Goal: Communication & Community: Connect with others

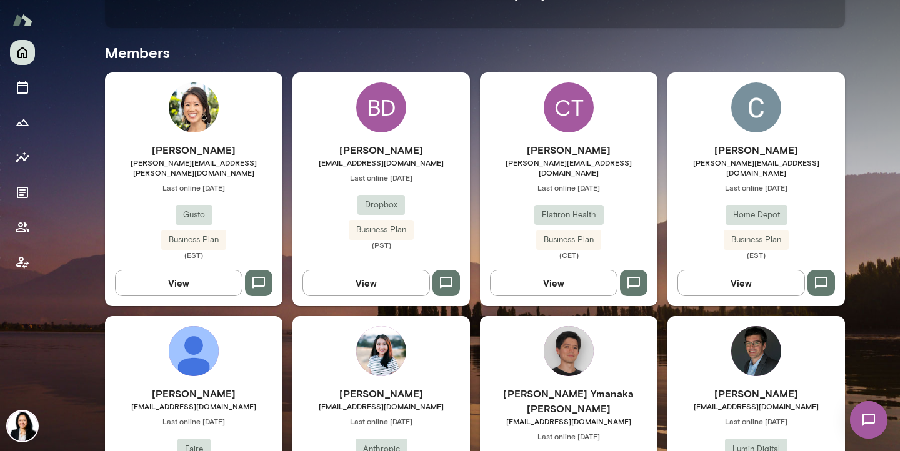
scroll to position [375, 0]
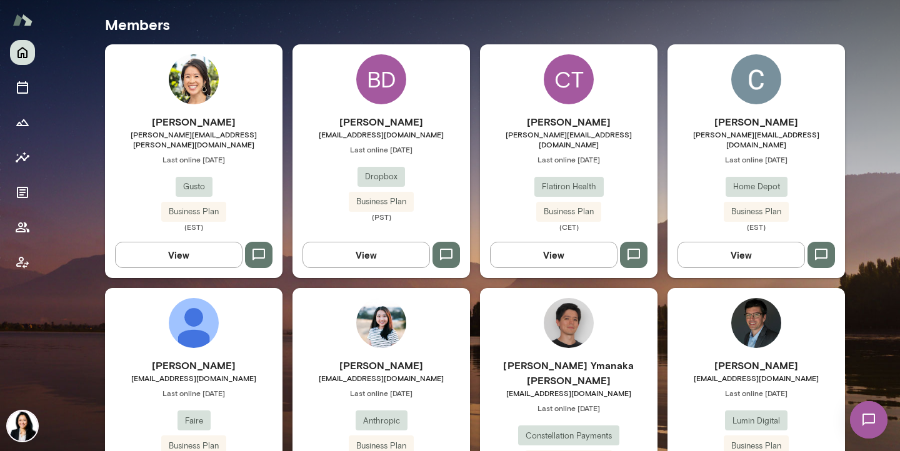
click at [450, 247] on icon "button" at bounding box center [446, 254] width 15 height 15
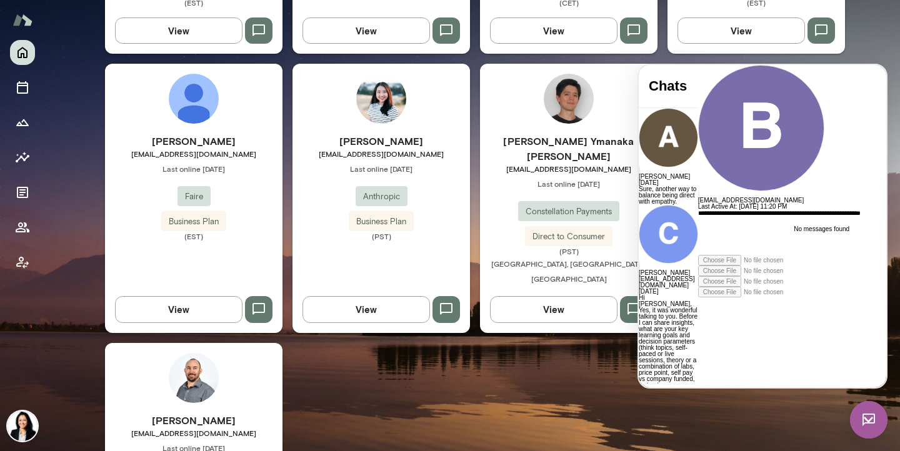
scroll to position [604, 0]
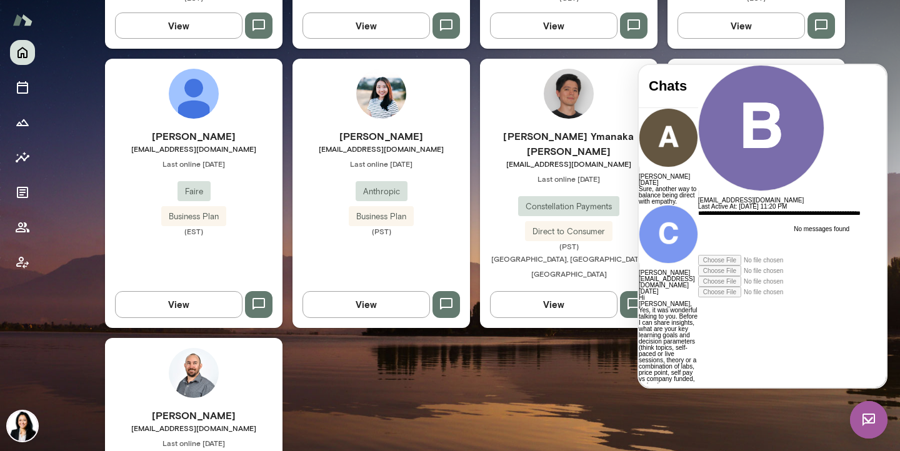
click at [217, 360] on div "[PERSON_NAME] [EMAIL_ADDRESS][DOMAIN_NAME] Last online [DATE] Lumin Digital Bus…" at bounding box center [193, 450] width 177 height 224
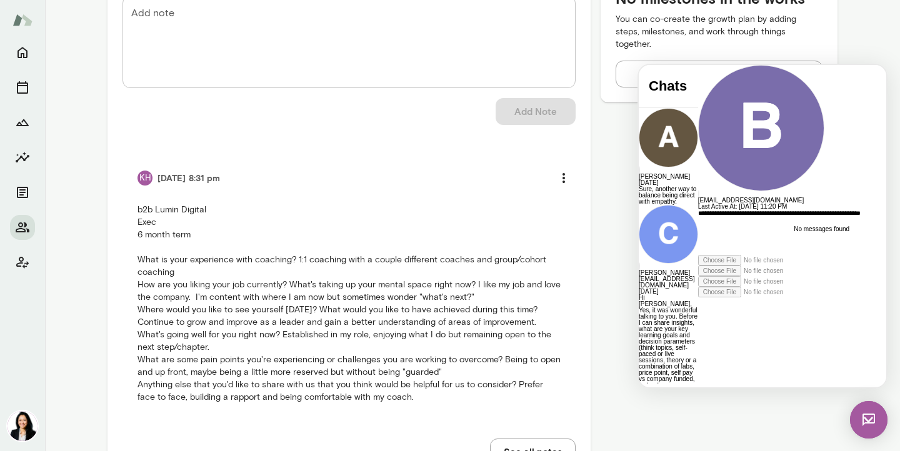
scroll to position [634, 0]
click at [753, 255] on div "**********" at bounding box center [811, 232] width 226 height 45
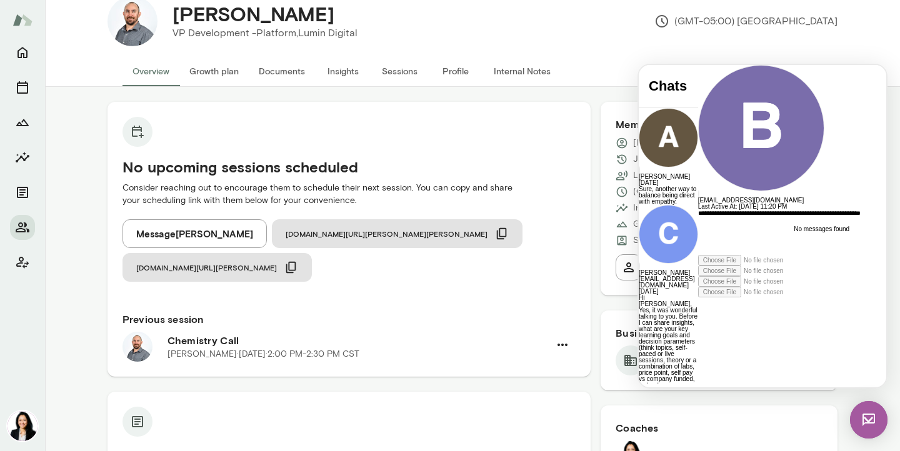
scroll to position [0, 0]
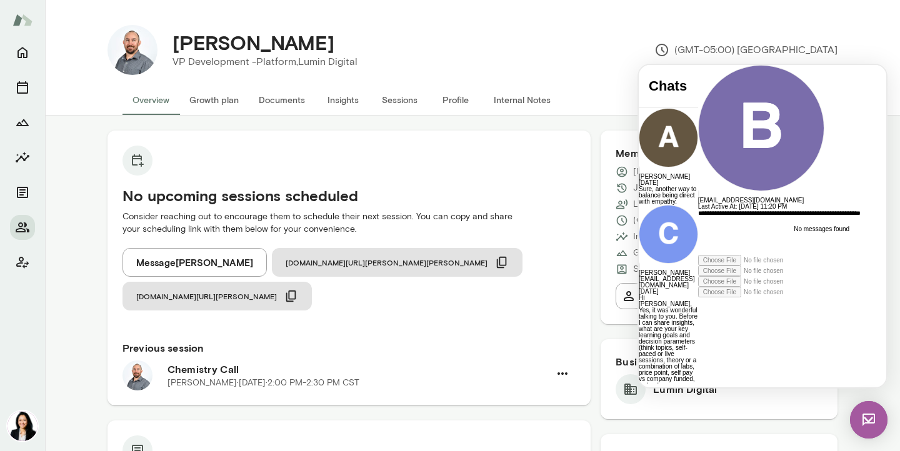
click at [450, 97] on button "Profile" at bounding box center [455, 100] width 56 height 30
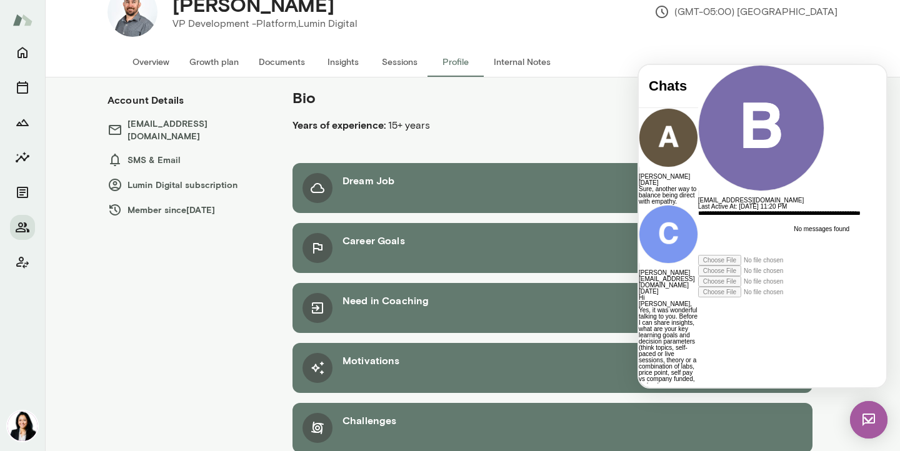
scroll to position [59, 0]
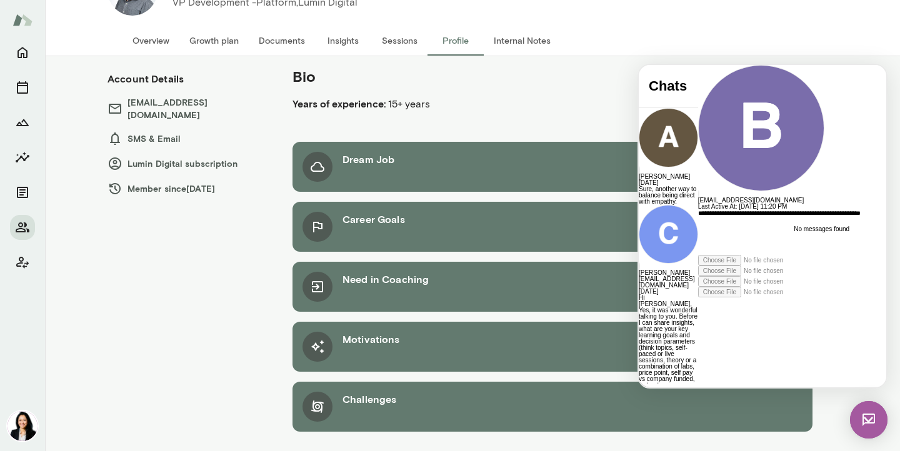
click at [867, 417] on img at bounding box center [868, 419] width 37 height 37
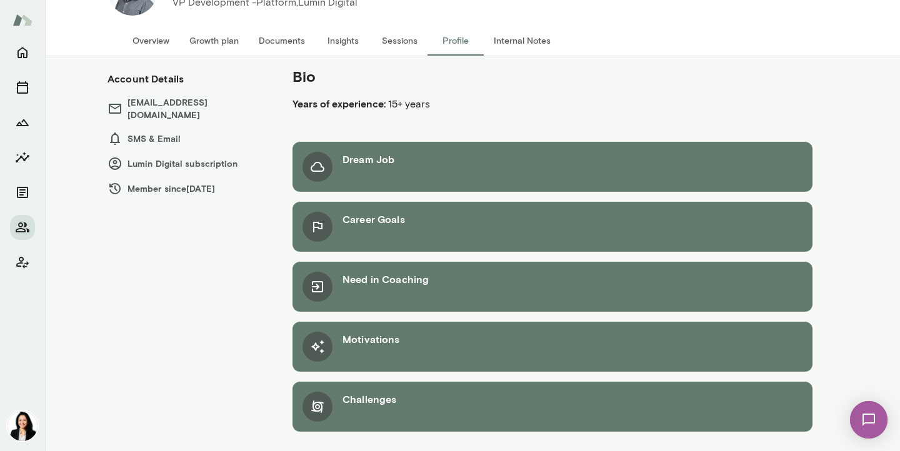
scroll to position [0, 0]
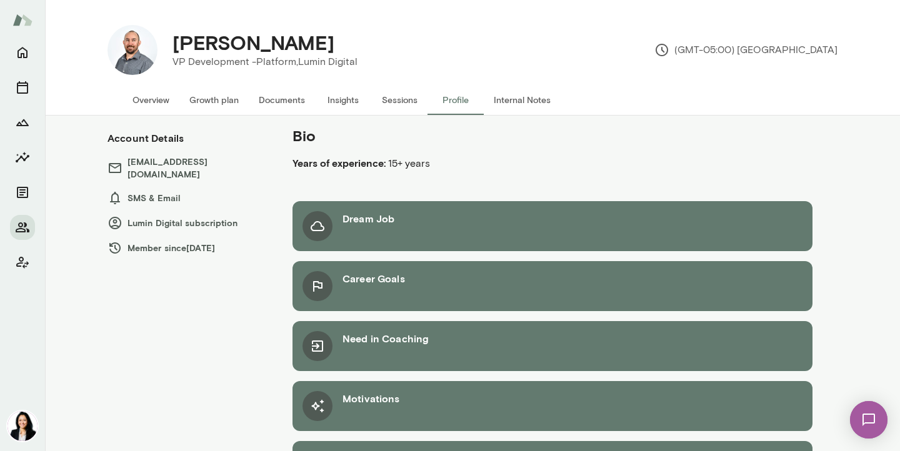
click at [510, 101] on button "Internal Notes" at bounding box center [522, 100] width 77 height 30
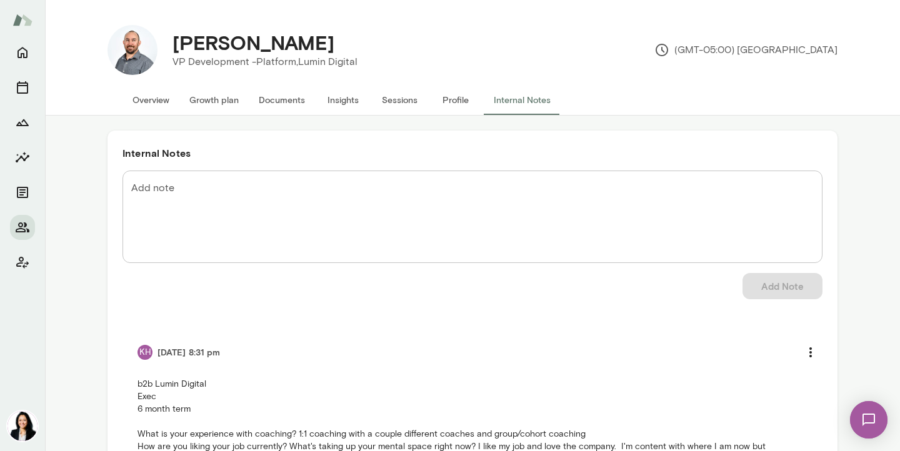
click at [149, 101] on button "Overview" at bounding box center [150, 100] width 57 height 30
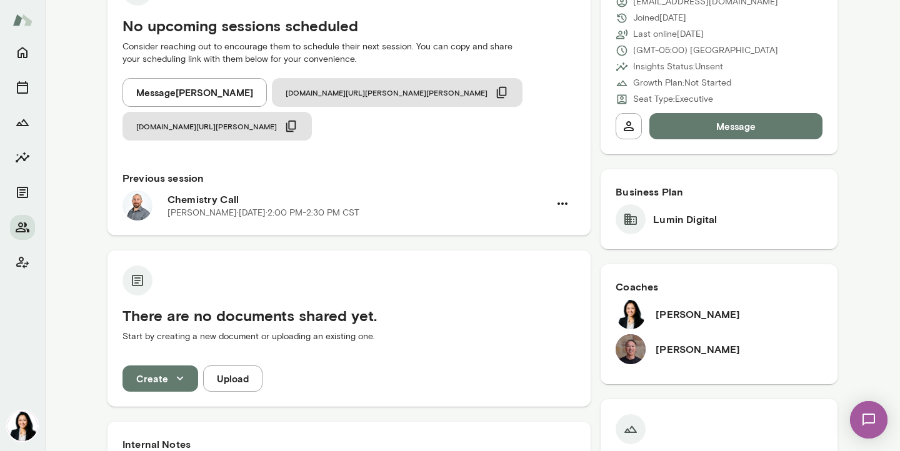
scroll to position [166, 0]
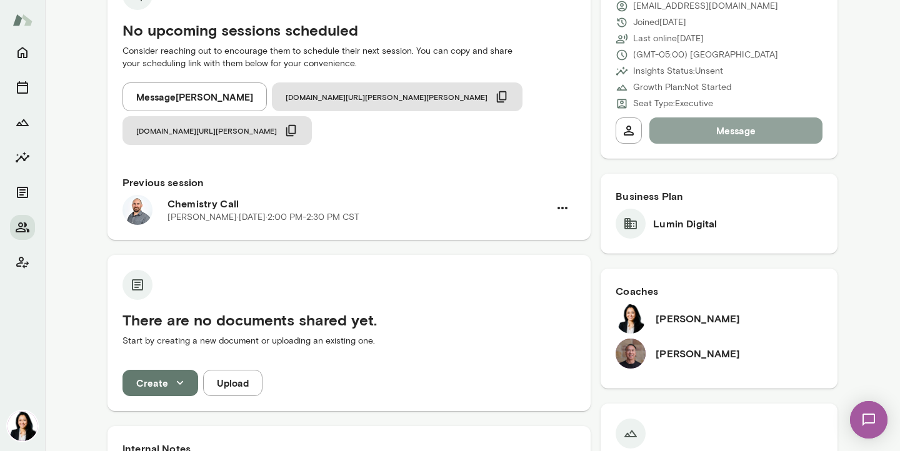
click at [732, 128] on button "Message" at bounding box center [735, 130] width 173 height 26
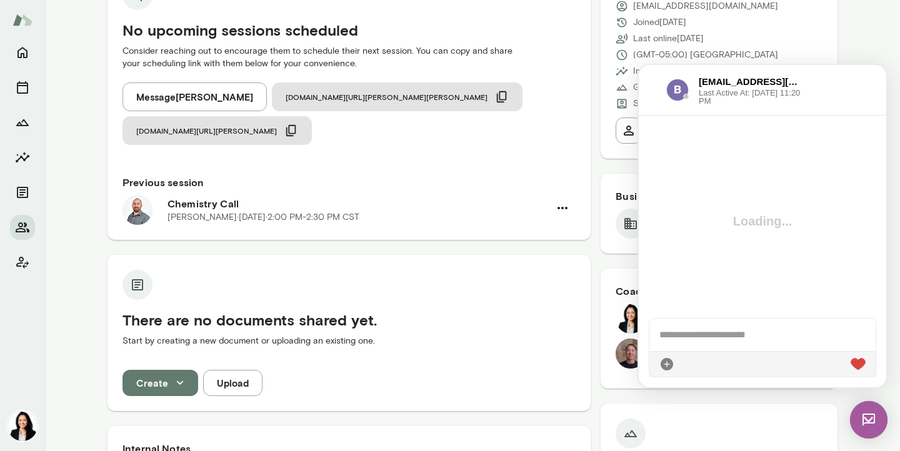
scroll to position [0, 0]
click at [21, 57] on icon "Home" at bounding box center [22, 52] width 10 height 11
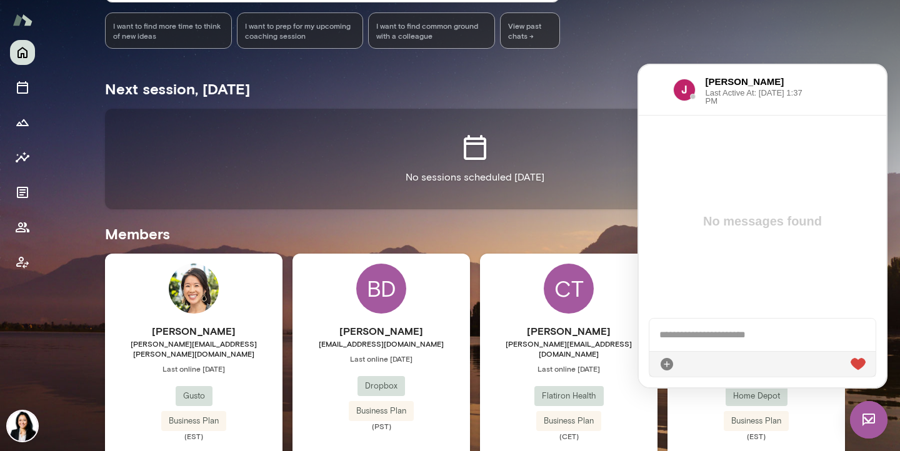
click at [875, 420] on img at bounding box center [868, 419] width 37 height 37
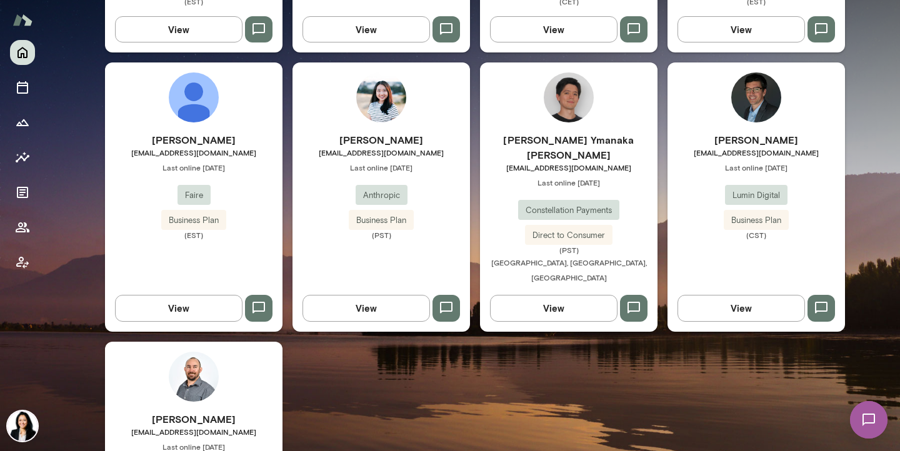
scroll to position [561, 0]
